Goal: Transaction & Acquisition: Purchase product/service

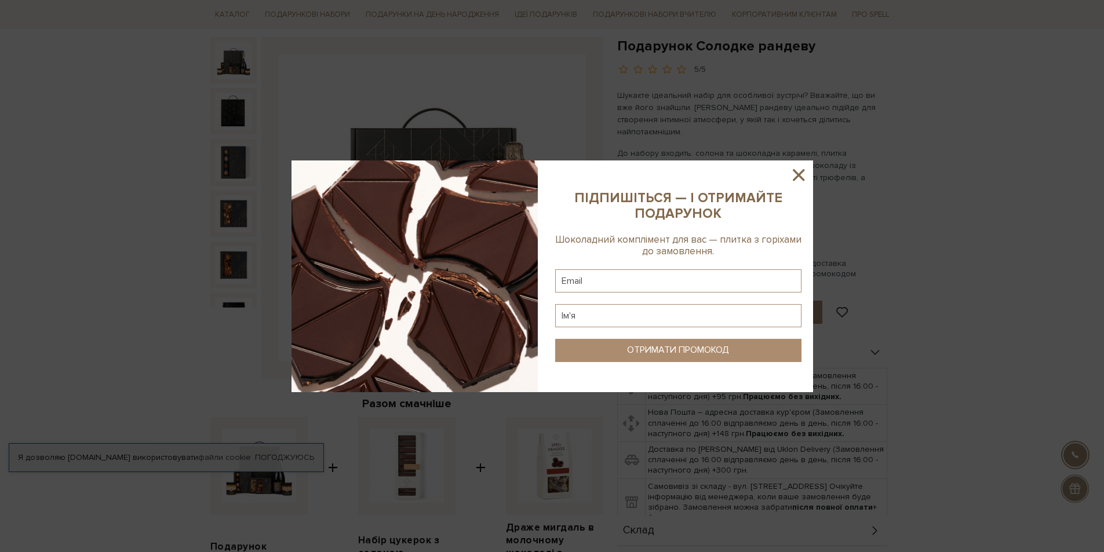
click at [801, 172] on icon at bounding box center [799, 175] width 12 height 12
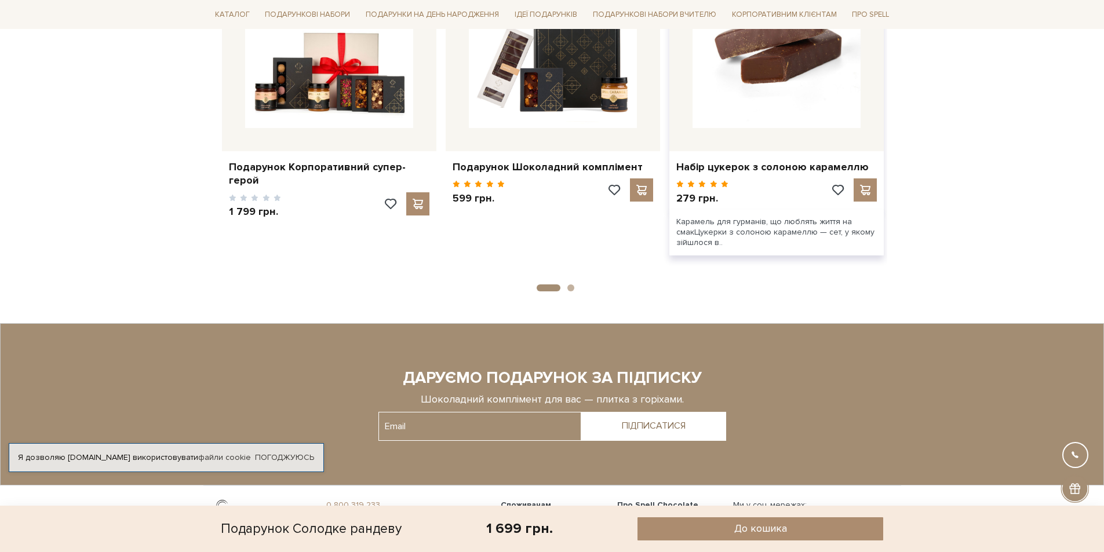
scroll to position [1043, 0]
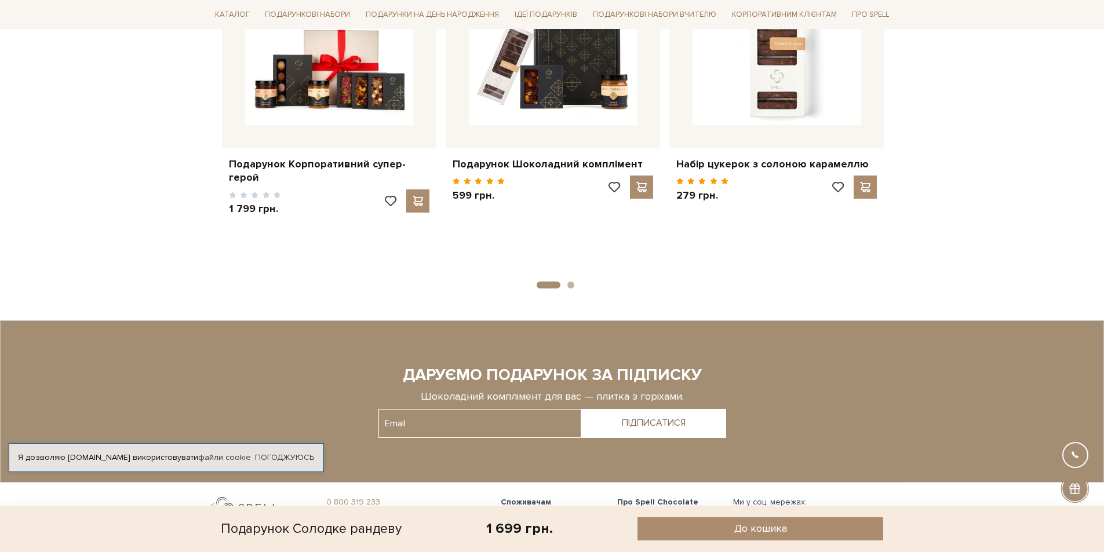
click at [572, 282] on button "2" at bounding box center [570, 285] width 7 height 7
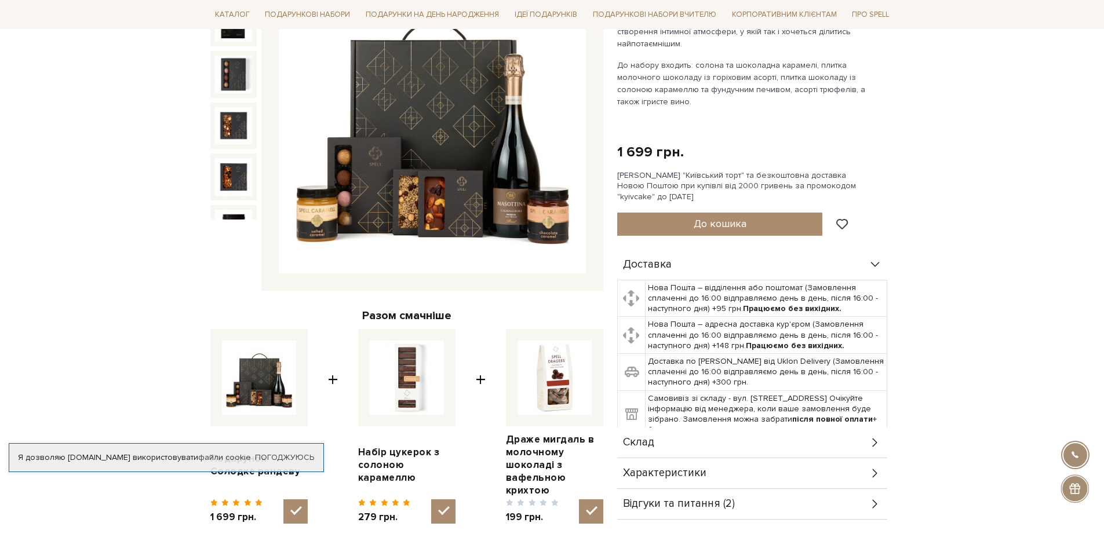
scroll to position [0, 0]
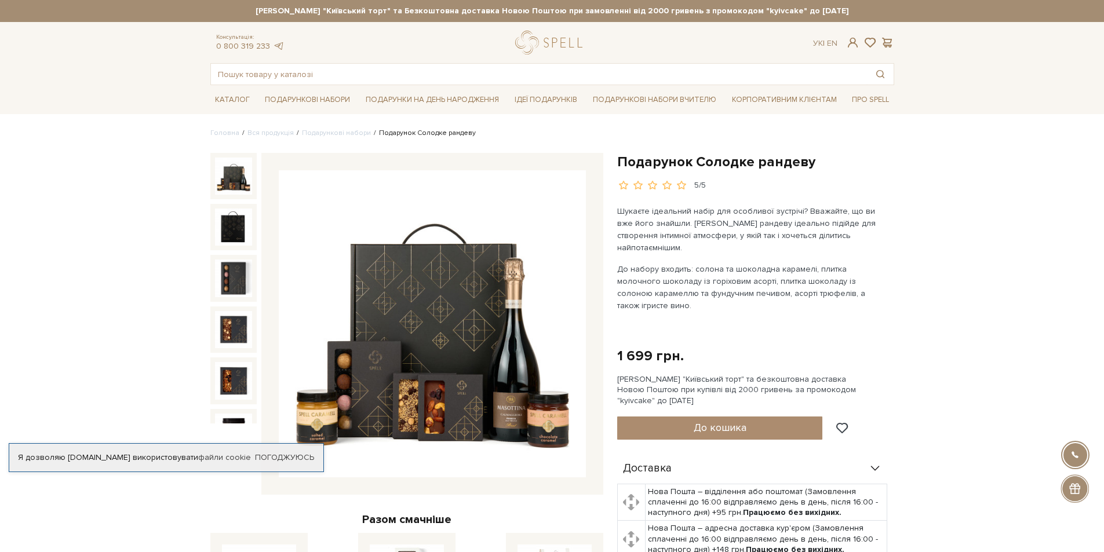
click at [330, 132] on link "Подарункові набори" at bounding box center [336, 133] width 69 height 9
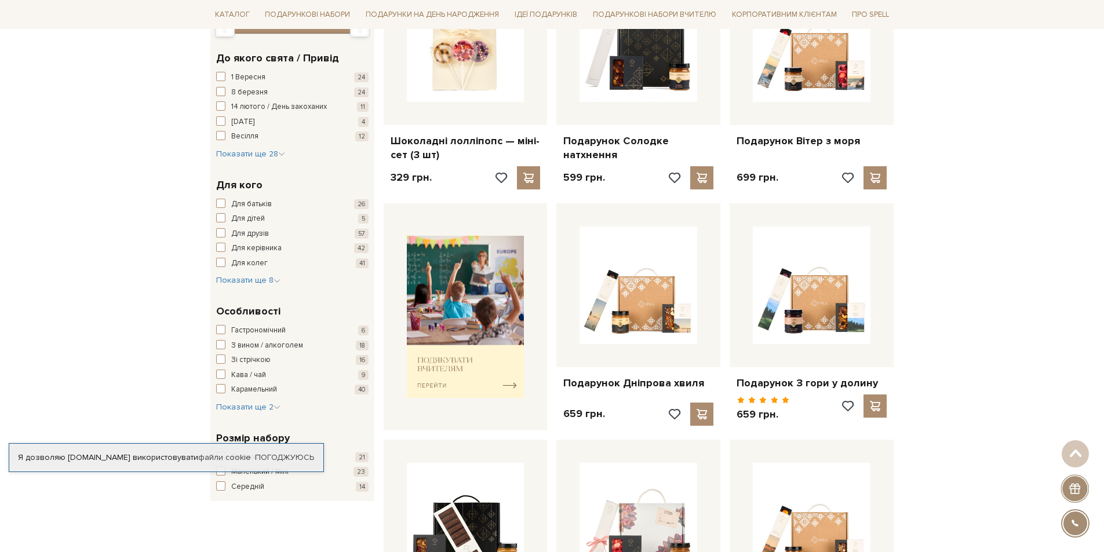
scroll to position [290, 0]
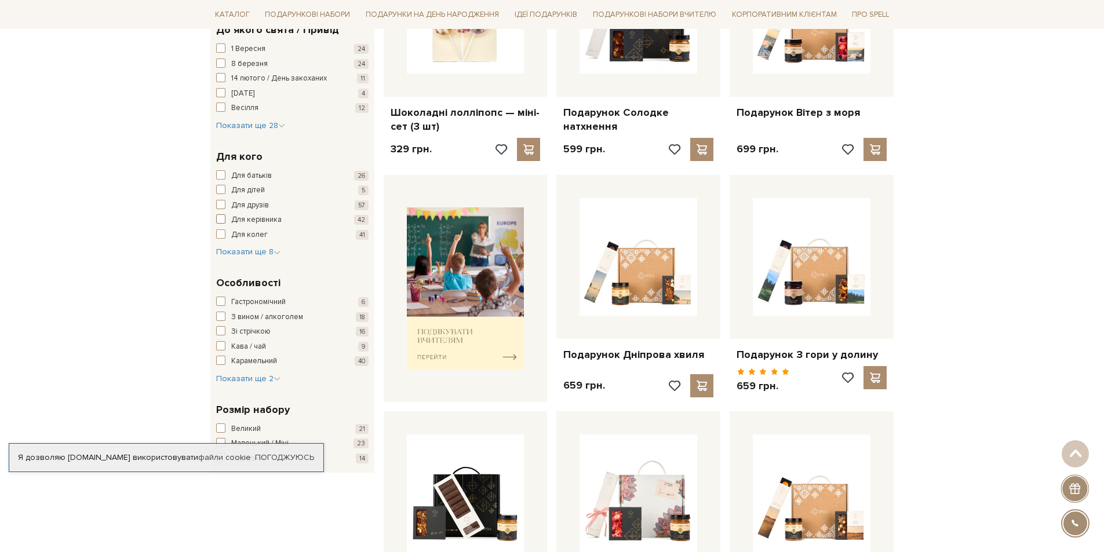
click at [220, 217] on span "button" at bounding box center [220, 218] width 9 height 9
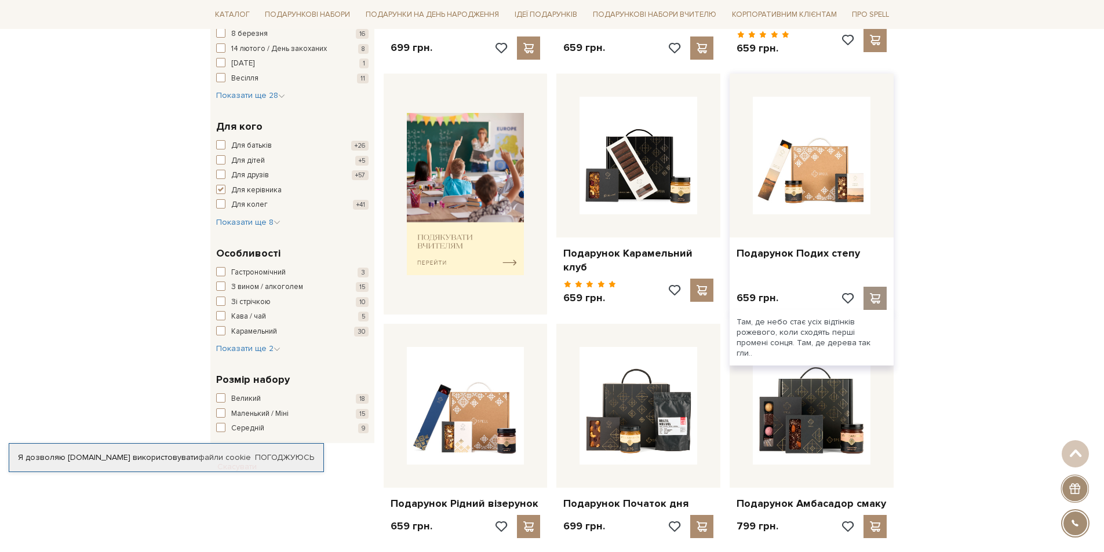
scroll to position [406, 0]
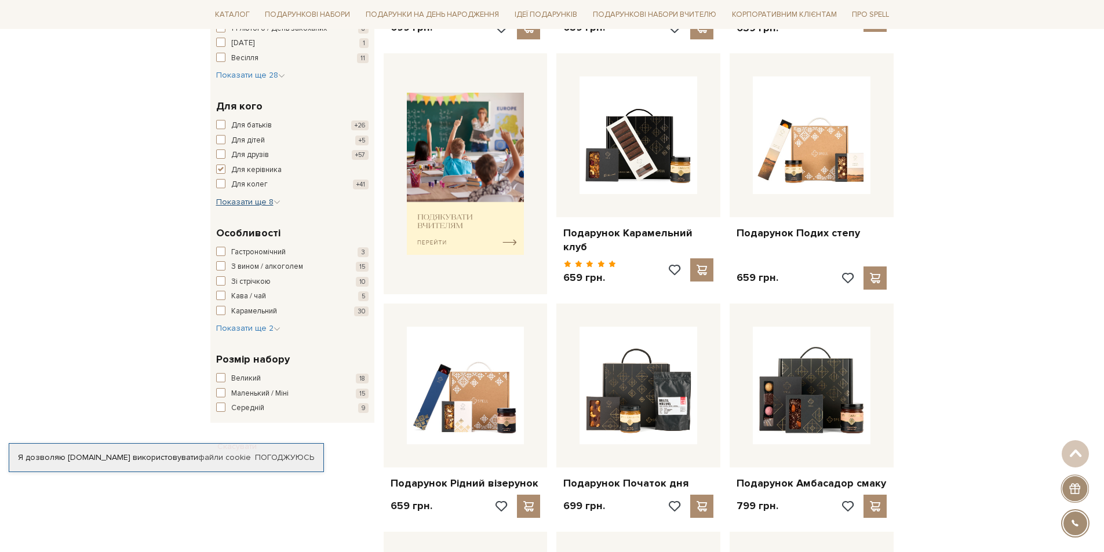
click at [234, 203] on span "Показати ще 8" at bounding box center [248, 202] width 64 height 10
